Goal: Information Seeking & Learning: Learn about a topic

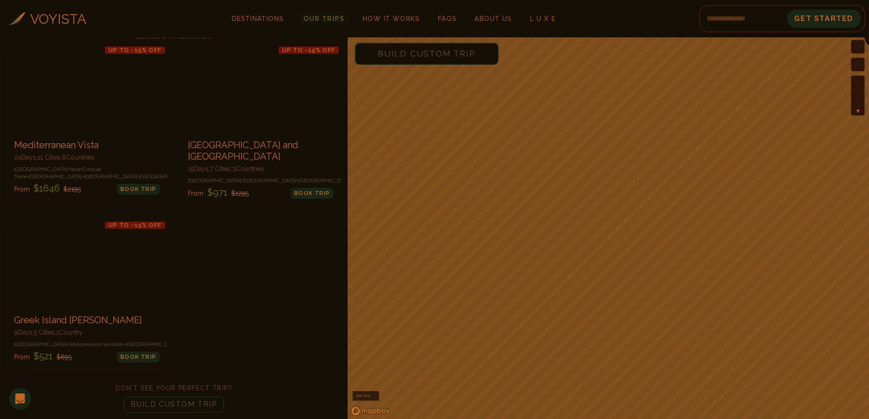
scroll to position [97, 0]
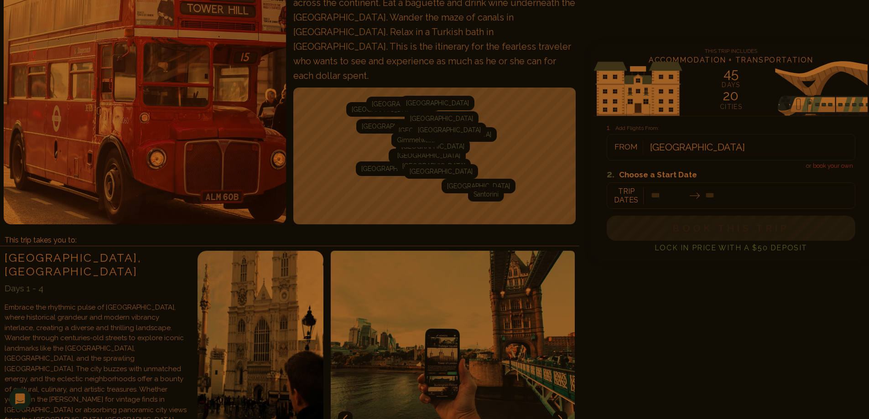
scroll to position [319, 0]
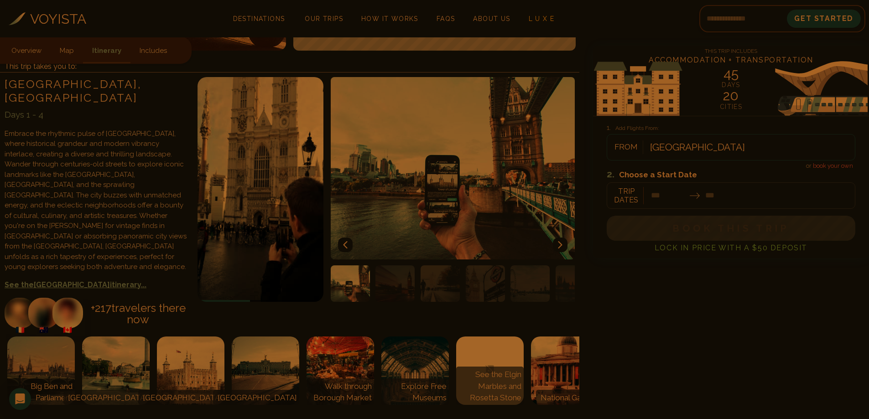
click at [27, 46] on link "Overview" at bounding box center [30, 50] width 39 height 27
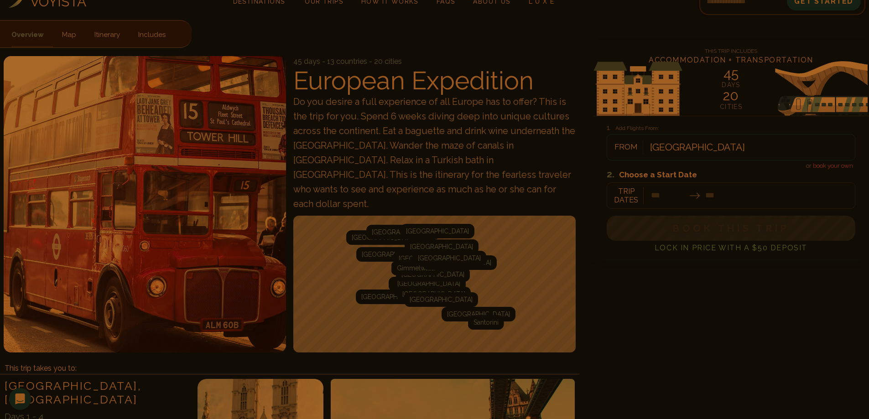
scroll to position [0, 0]
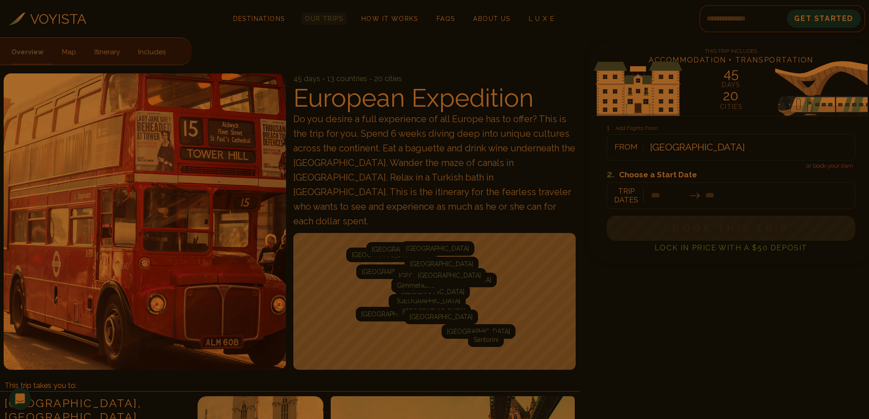
click at [333, 17] on span "Our Trips" at bounding box center [324, 18] width 38 height 7
